Goal: Book appointment/travel/reservation

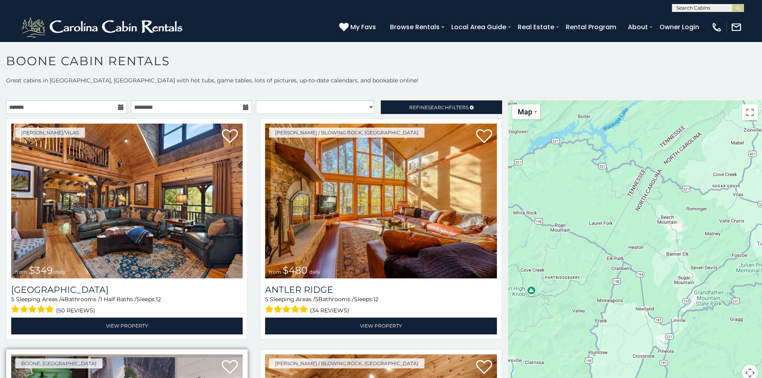
scroll to position [8, 0]
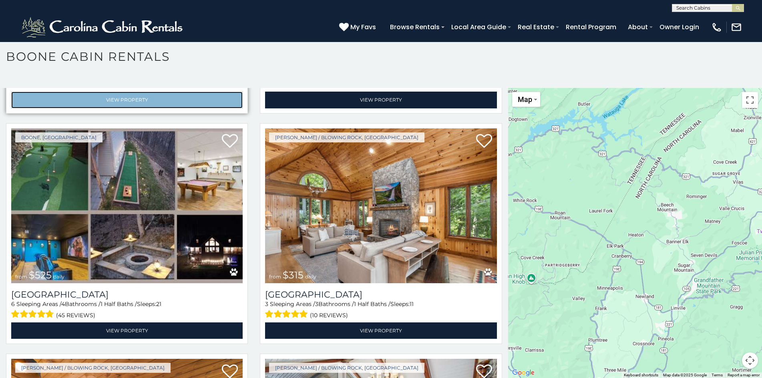
click at [35, 92] on link "View Property" at bounding box center [126, 100] width 231 height 16
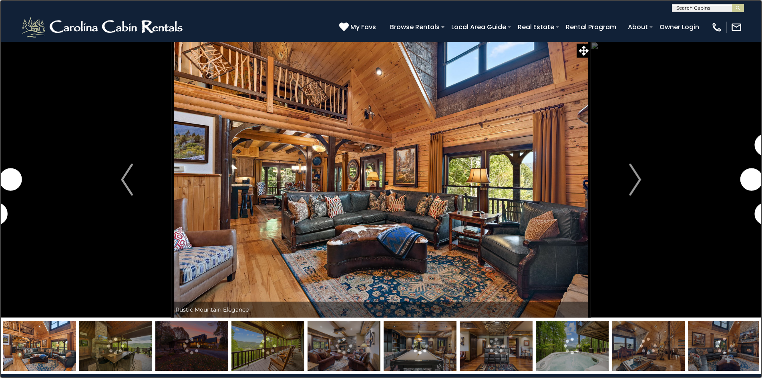
click at [11, 36] on link at bounding box center [381, 189] width 762 height 378
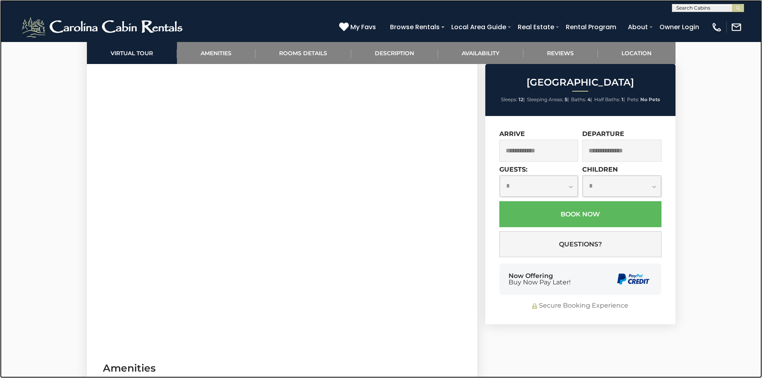
scroll to position [555, 0]
